Goal: Task Accomplishment & Management: Manage account settings

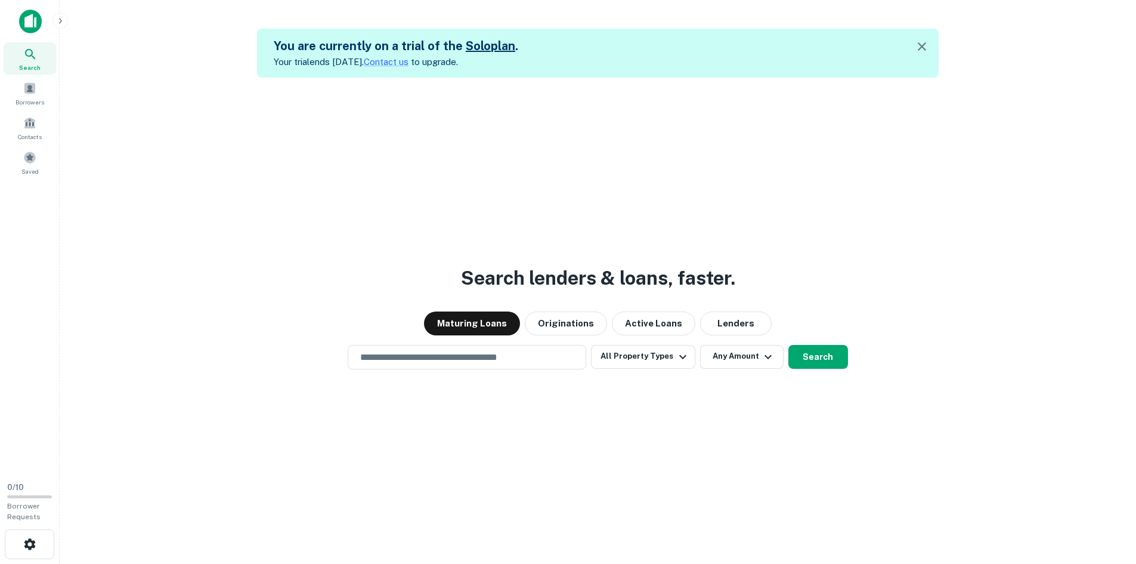
drag, startPoint x: 1109, startPoint y: 114, endPoint x: 1073, endPoint y: 116, distance: 36.4
click at [1109, 114] on div "Search lenders & loans, faster. Maturing Loans Originations Active Loans Lender…" at bounding box center [597, 360] width 1057 height 564
click at [928, 47] on icon "button" at bounding box center [922, 46] width 14 height 14
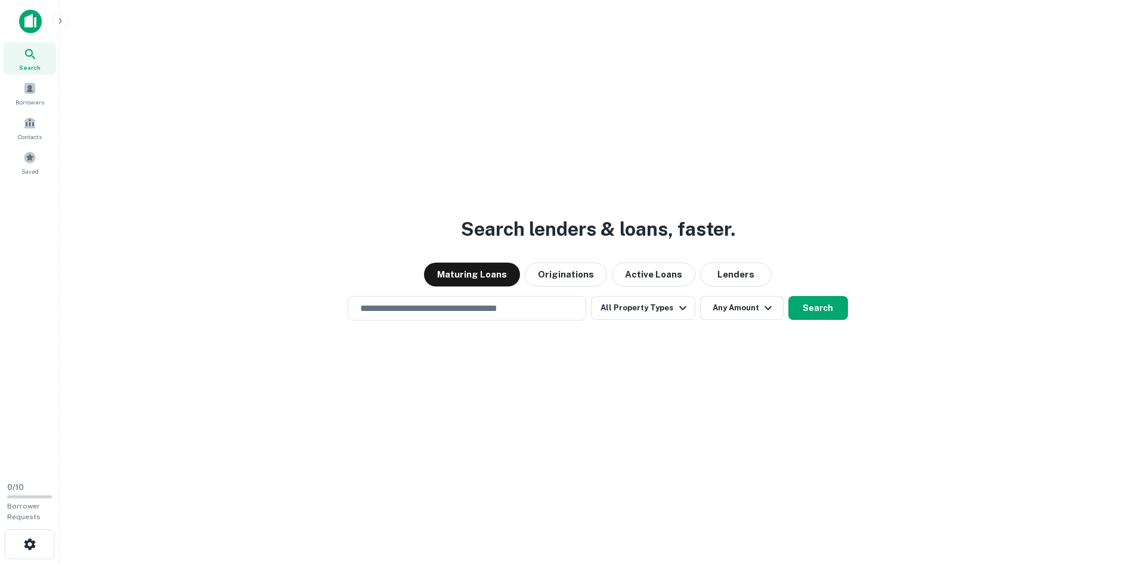
click at [32, 23] on img at bounding box center [30, 22] width 23 height 24
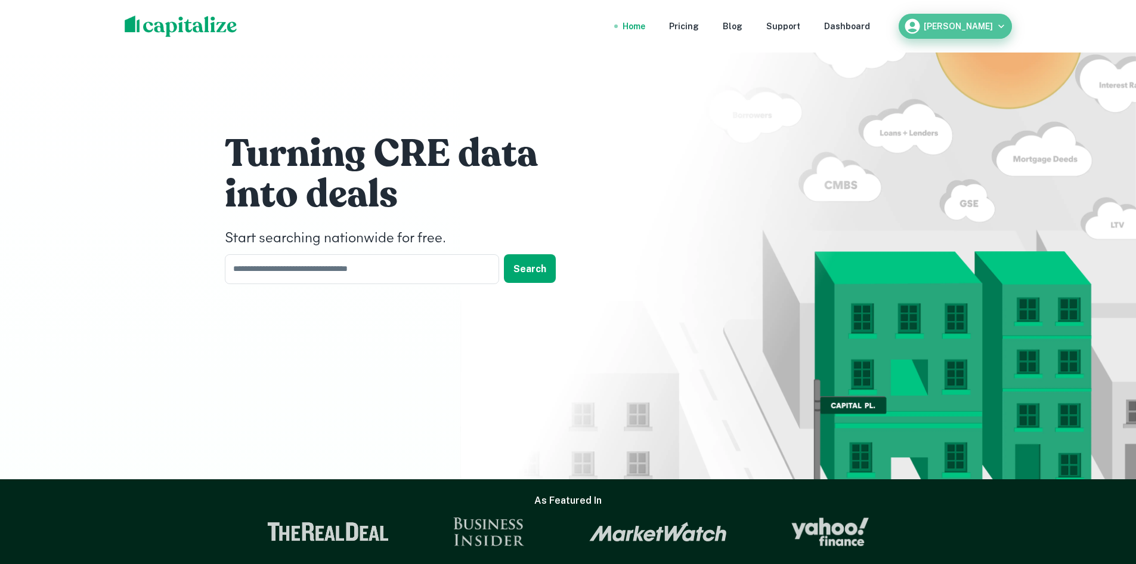
click at [929, 23] on h6 "abelardo martinez" at bounding box center [958, 26] width 69 height 8
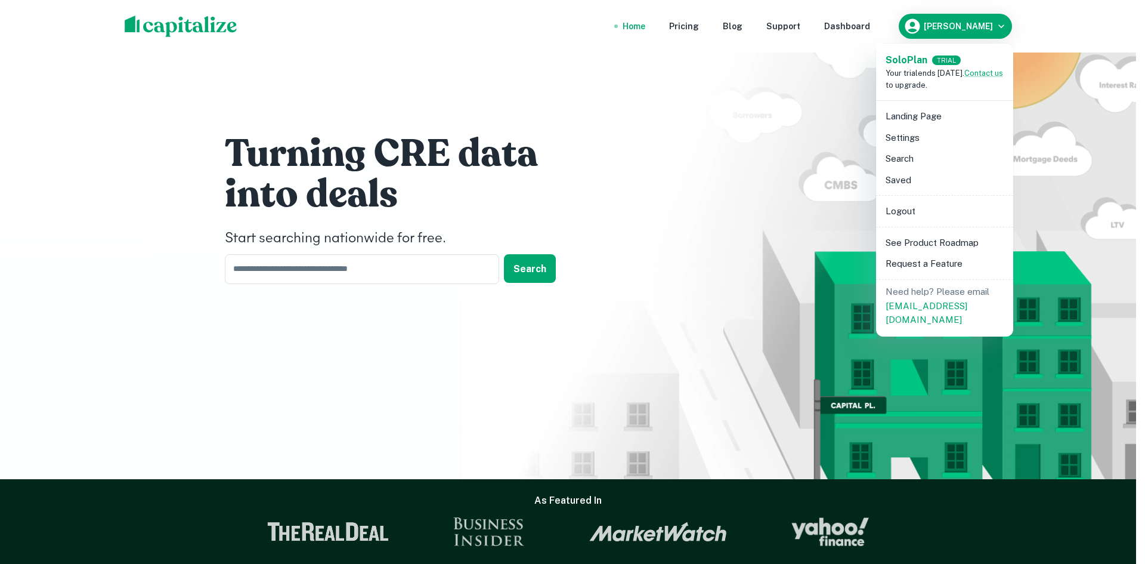
drag, startPoint x: 803, startPoint y: 88, endPoint x: 815, endPoint y: 61, distance: 29.1
click at [803, 88] on div at bounding box center [572, 282] width 1145 height 564
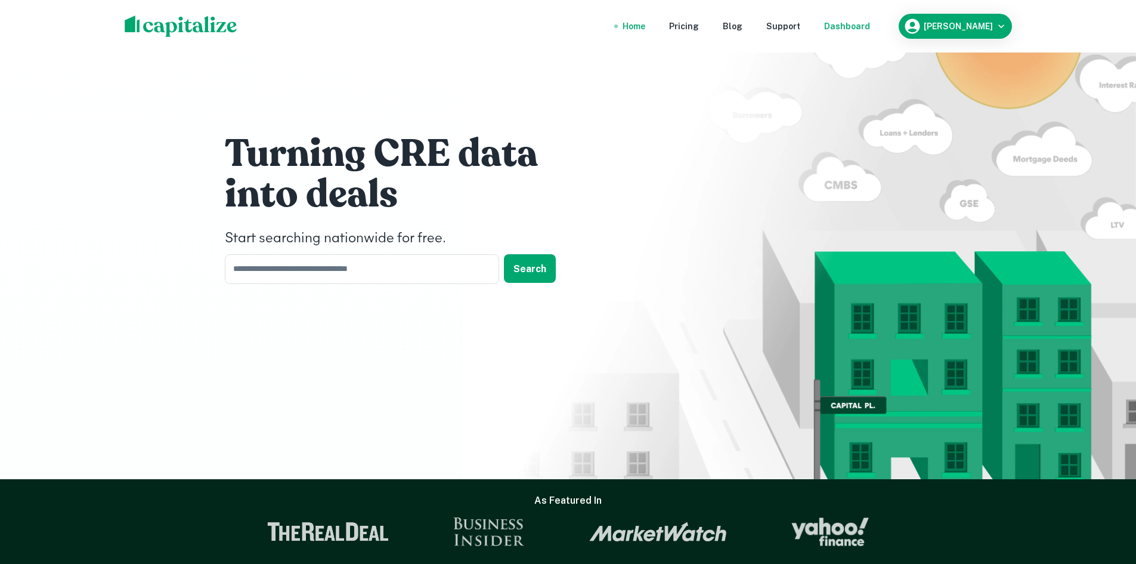
click at [833, 27] on div "Dashboard" at bounding box center [847, 26] width 46 height 13
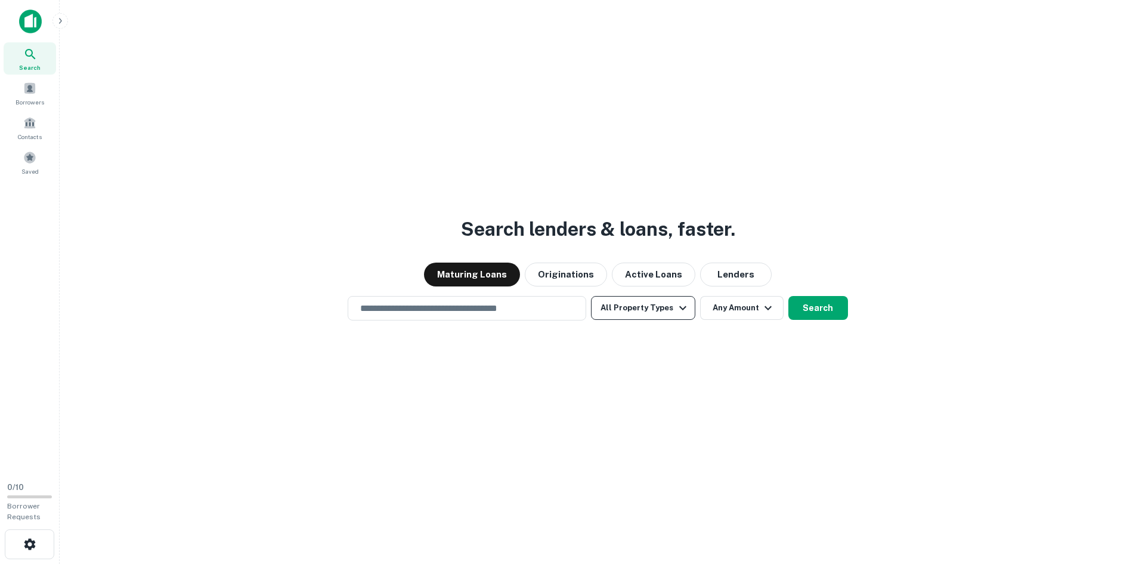
click at [682, 315] on button "All Property Types" at bounding box center [643, 308] width 104 height 24
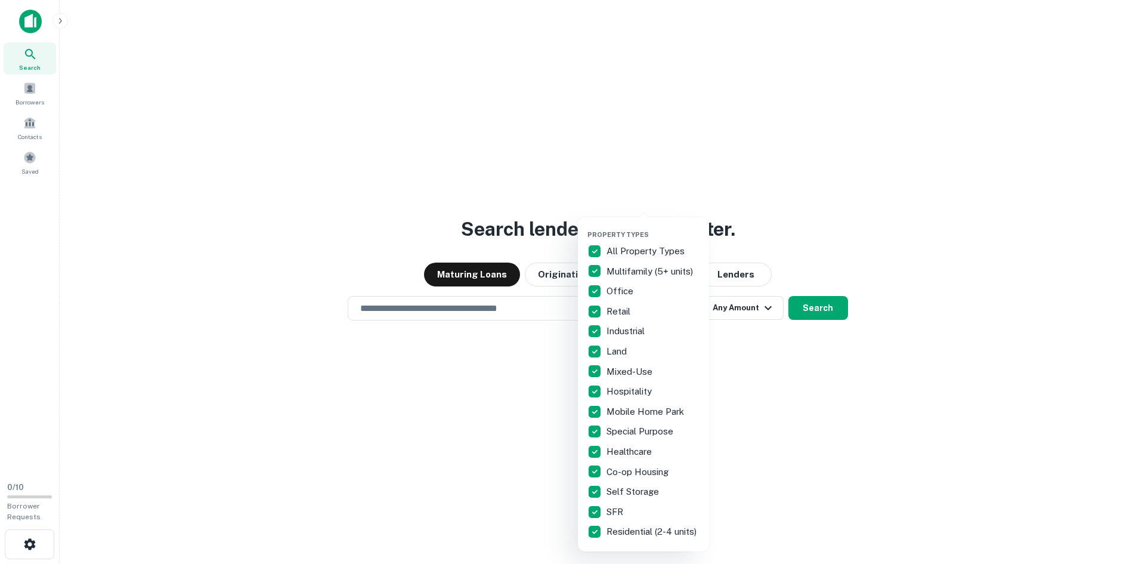
click at [861, 190] on div at bounding box center [572, 282] width 1145 height 564
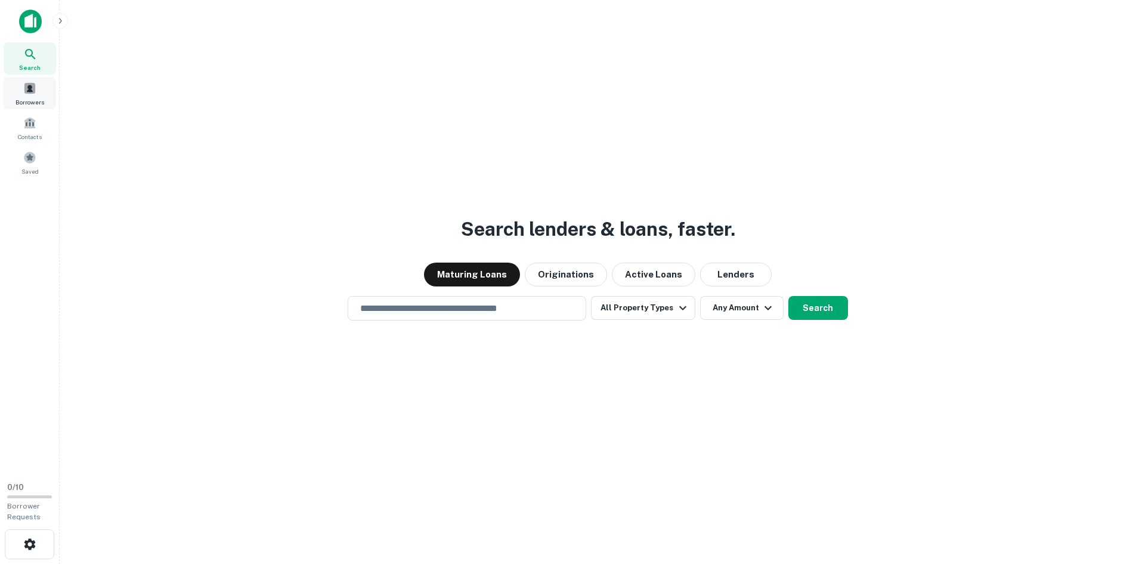
click at [33, 92] on span at bounding box center [29, 88] width 13 height 13
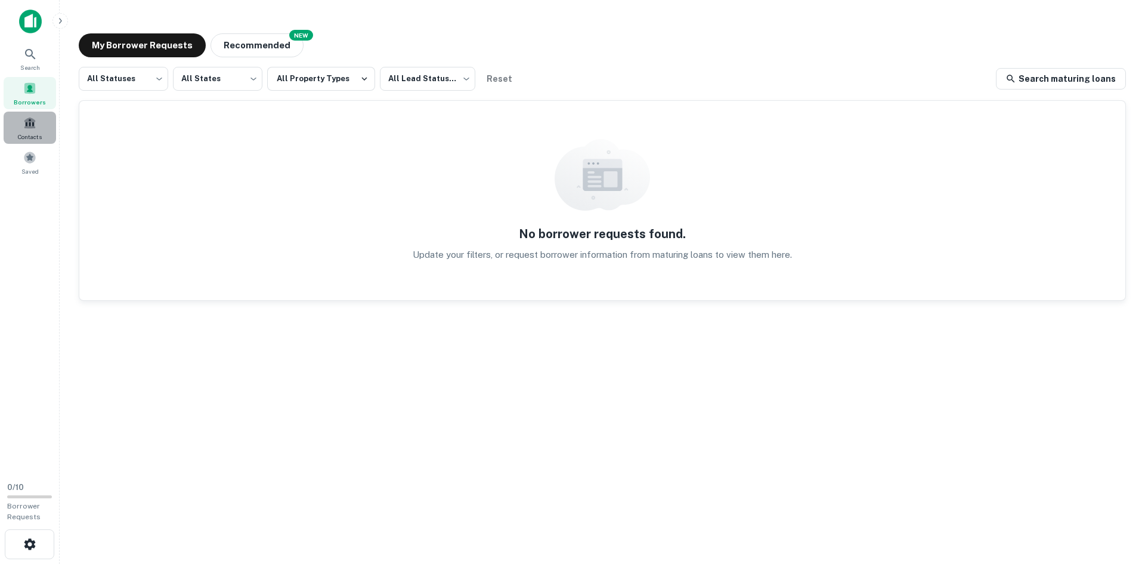
click at [36, 131] on div "Contacts" at bounding box center [30, 128] width 52 height 32
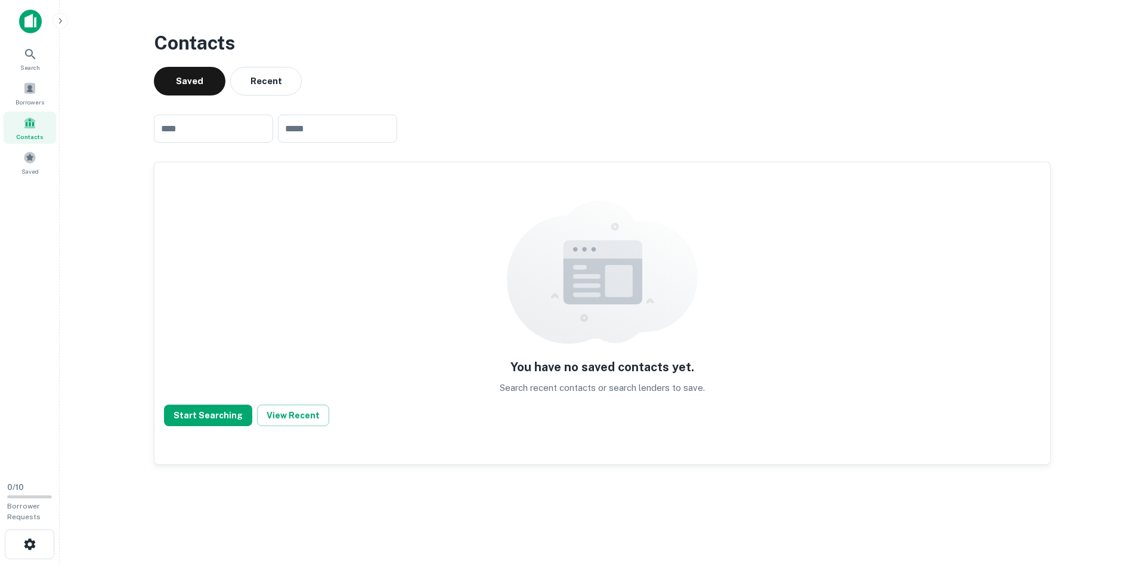
click at [33, 20] on img at bounding box center [30, 22] width 23 height 24
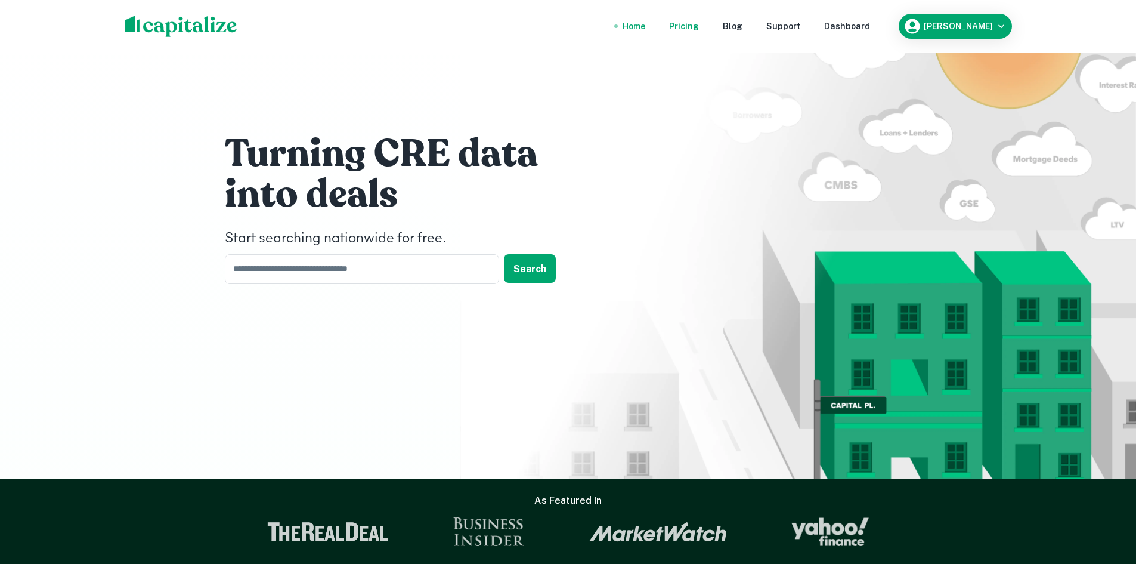
click at [697, 29] on div "Pricing" at bounding box center [684, 26] width 30 height 13
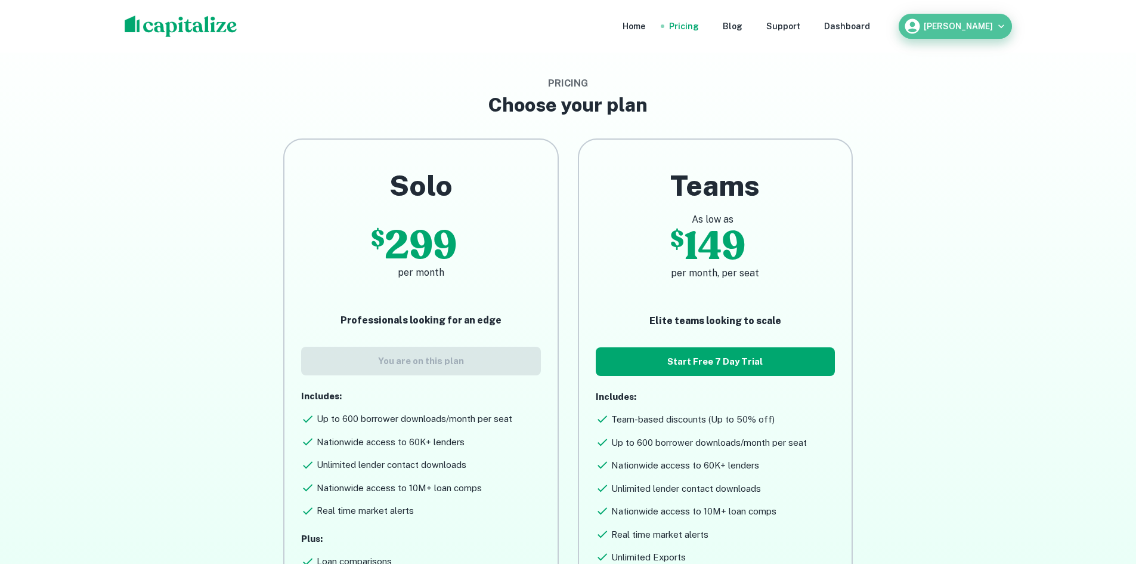
click at [994, 30] on div "abelardo martinez" at bounding box center [956, 26] width 104 height 18
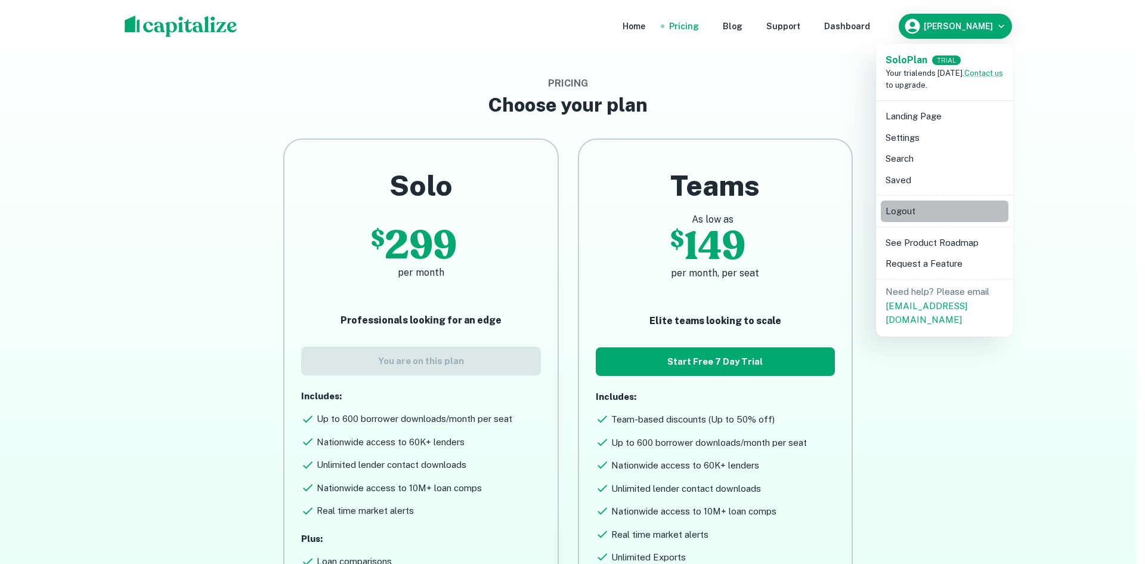
click at [897, 213] on li "Logout" at bounding box center [945, 210] width 128 height 21
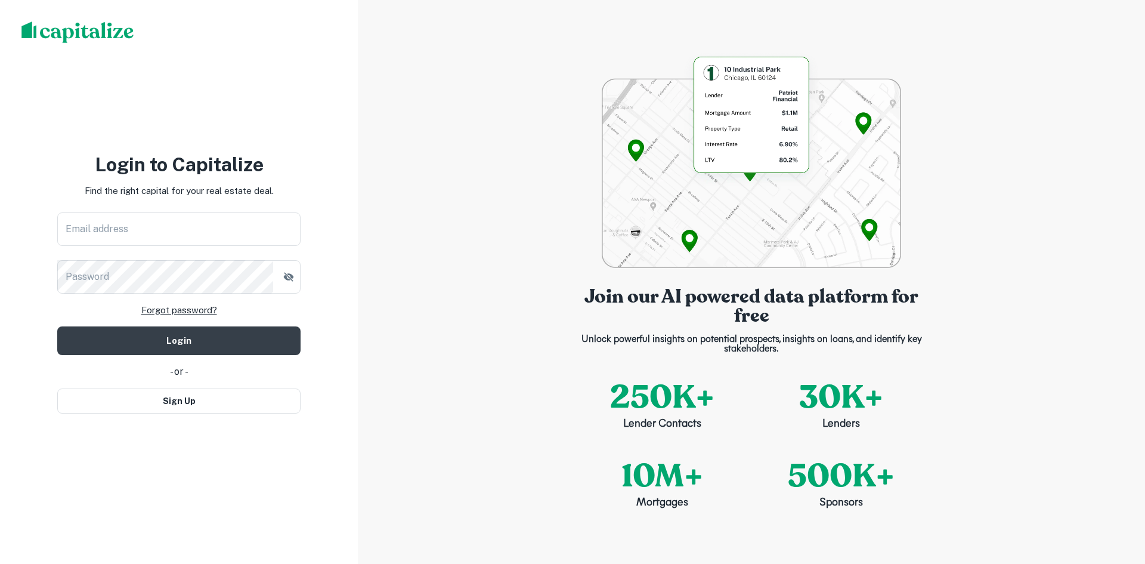
type input "**********"
